Goal: Task Accomplishment & Management: Use online tool/utility

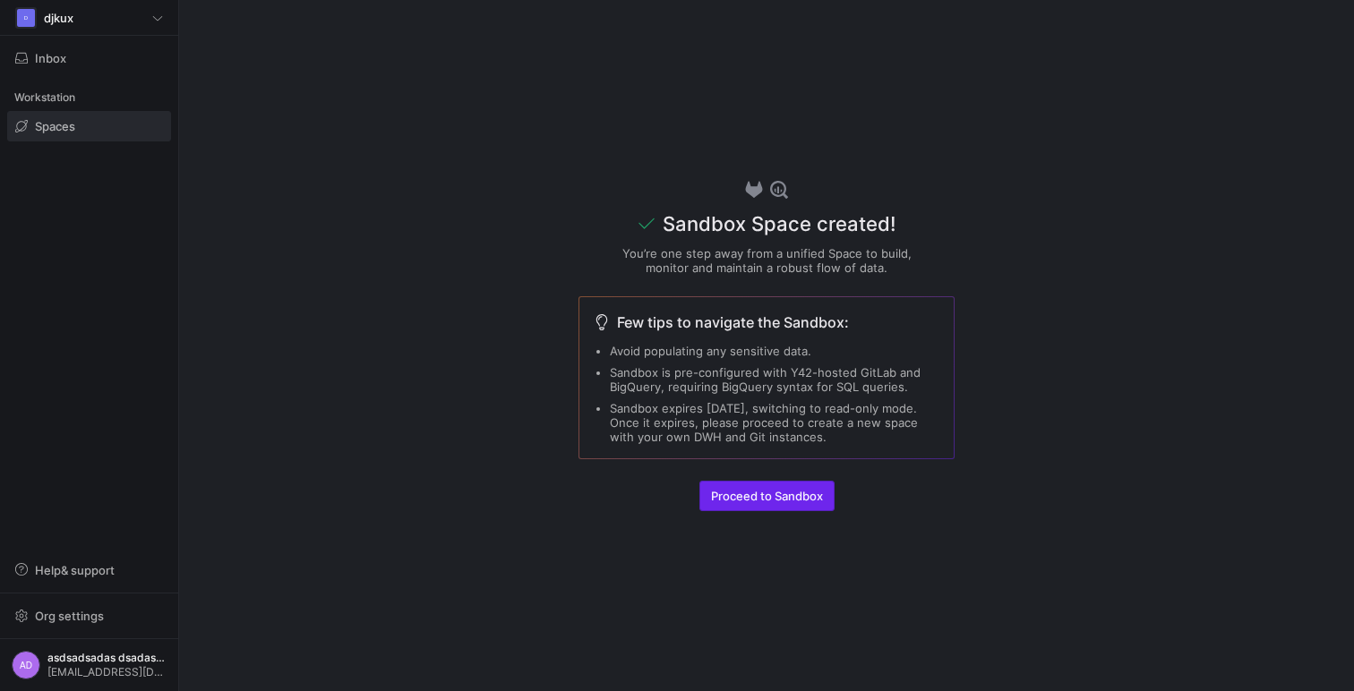
click at [783, 500] on span "Proceed to Sandbox" at bounding box center [767, 496] width 112 height 14
